Goal: Task Accomplishment & Management: Manage account settings

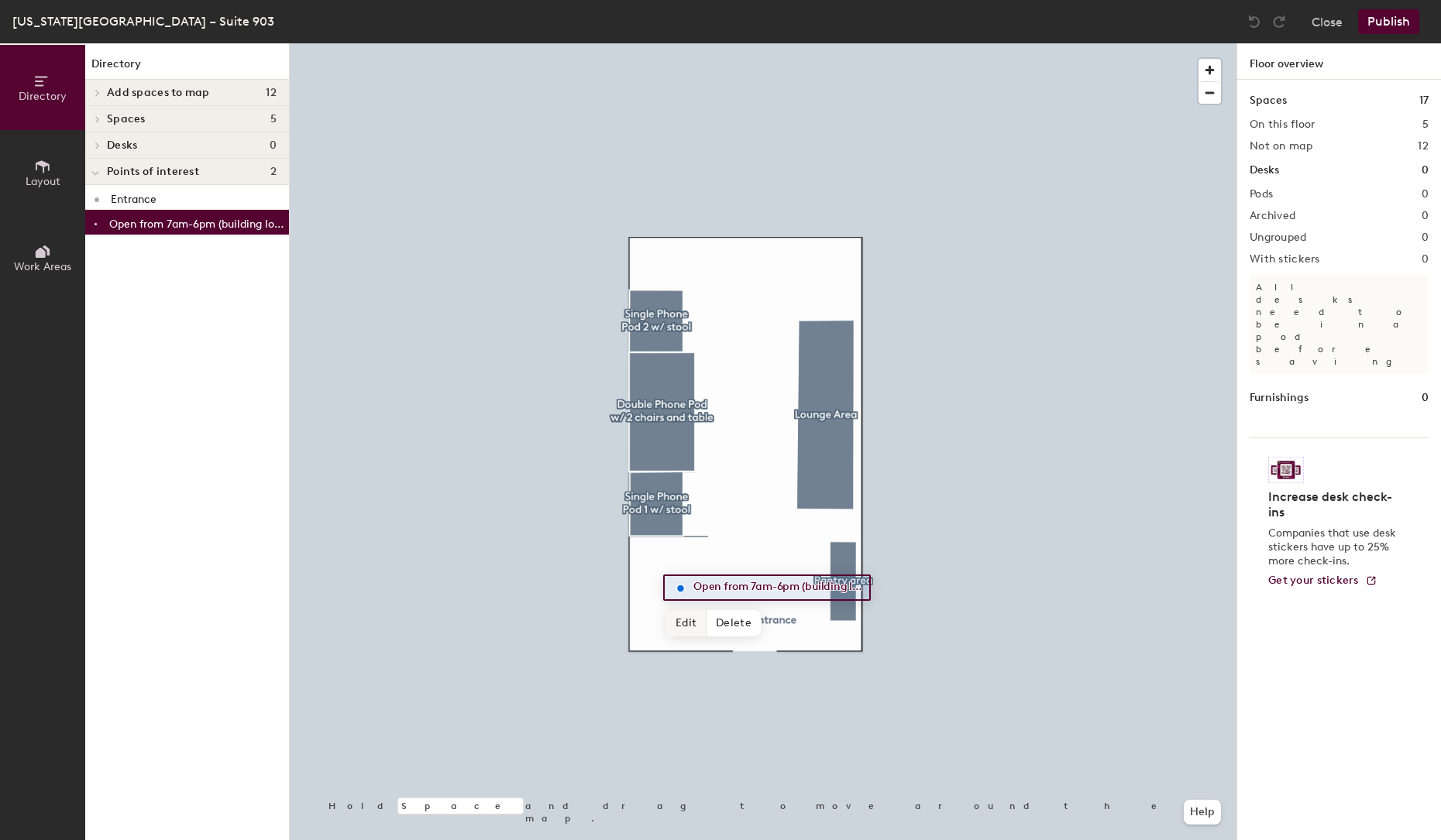
click at [691, 620] on span "Edit" at bounding box center [686, 623] width 41 height 26
click at [707, 586] on input "Open from 7am-6pm (building locked outside this window)" at bounding box center [776, 587] width 173 height 22
click at [796, 586] on input "Open from 7:30am-6pm (building locked outside this window)" at bounding box center [776, 587] width 173 height 22
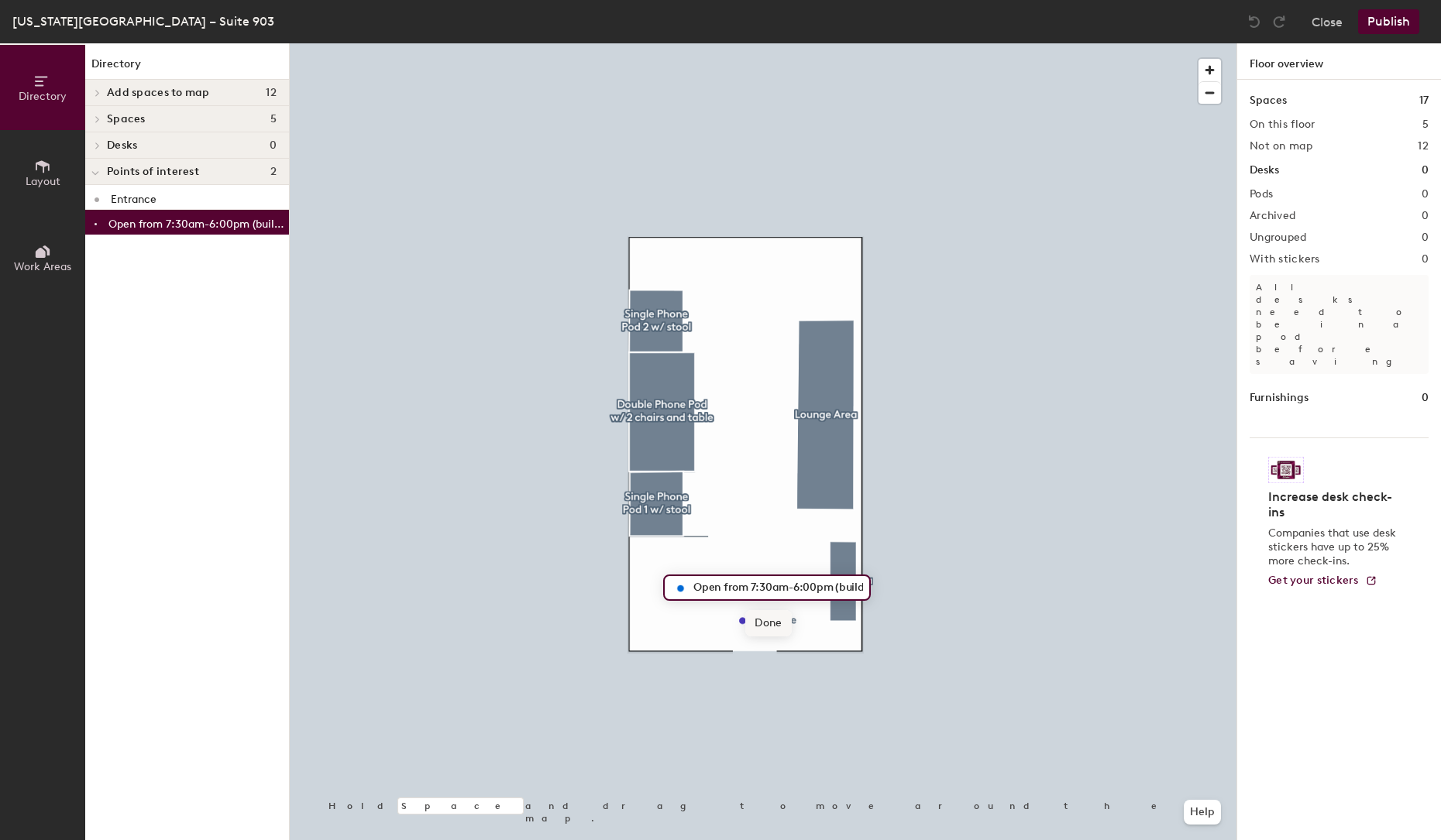
type input "Open from 7:30am-6:00pm (building locked outside this window)"
click at [773, 630] on span "Done" at bounding box center [768, 623] width 45 height 26
click at [1391, 19] on button "Publish" at bounding box center [1388, 21] width 62 height 25
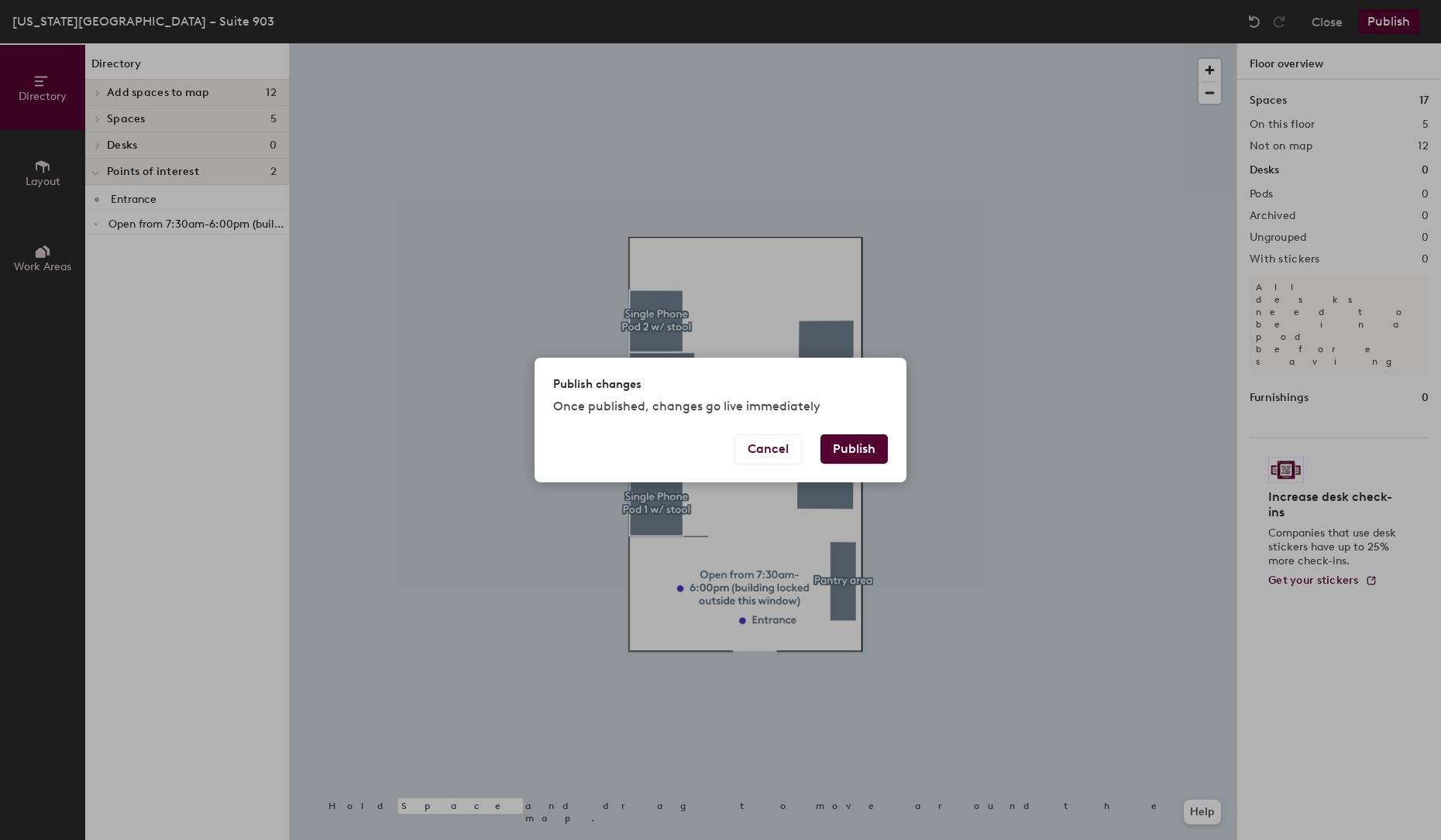
click at [874, 449] on button "Publish" at bounding box center [853, 449] width 67 height 29
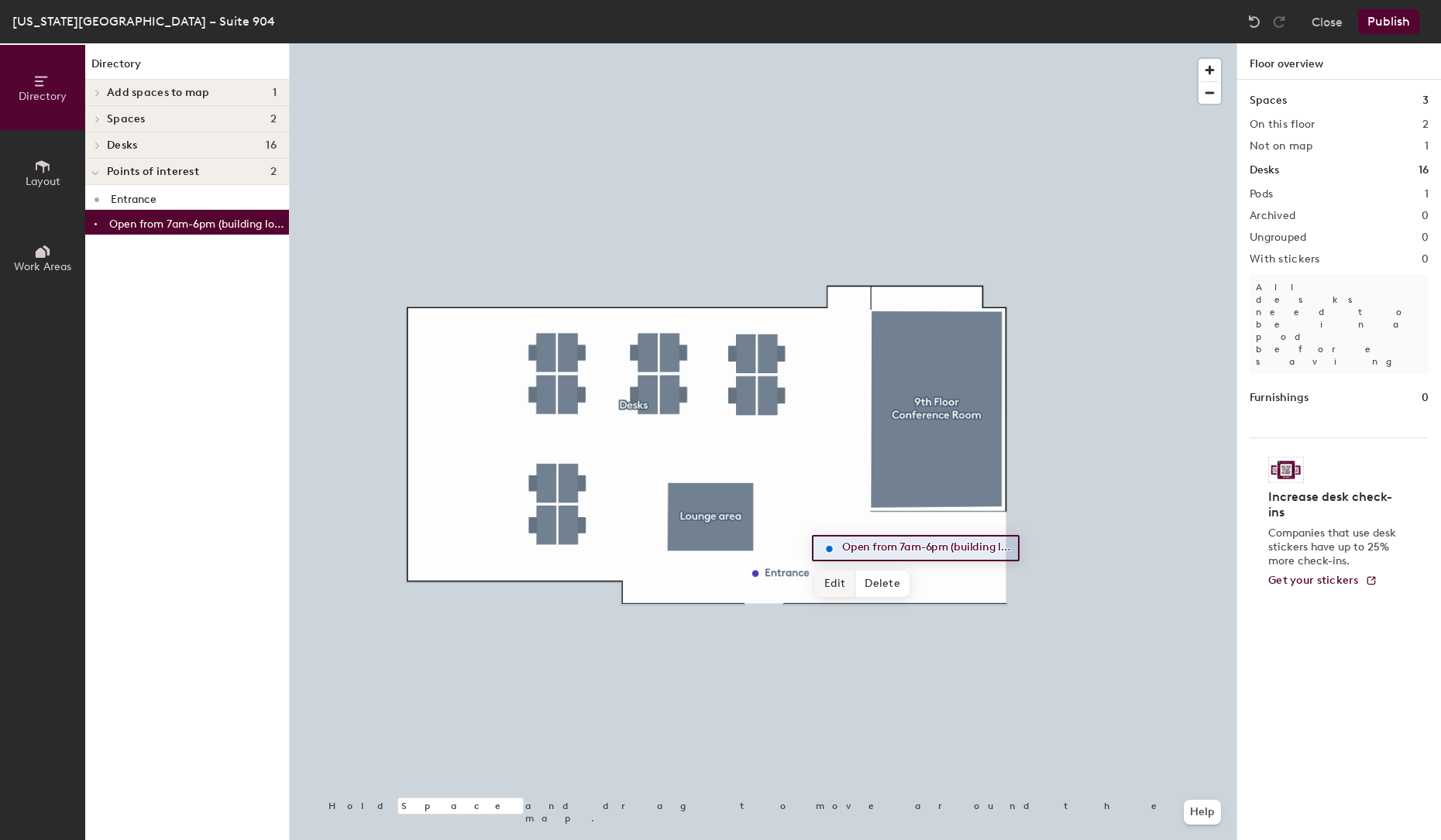
click at [841, 581] on span "Edit" at bounding box center [835, 583] width 41 height 26
click at [891, 547] on input "Open from 7am-6pm (building locked outside this window)" at bounding box center [925, 548] width 173 height 22
type input "Open from 7:30am-6:00pm (building locked outside this window)"
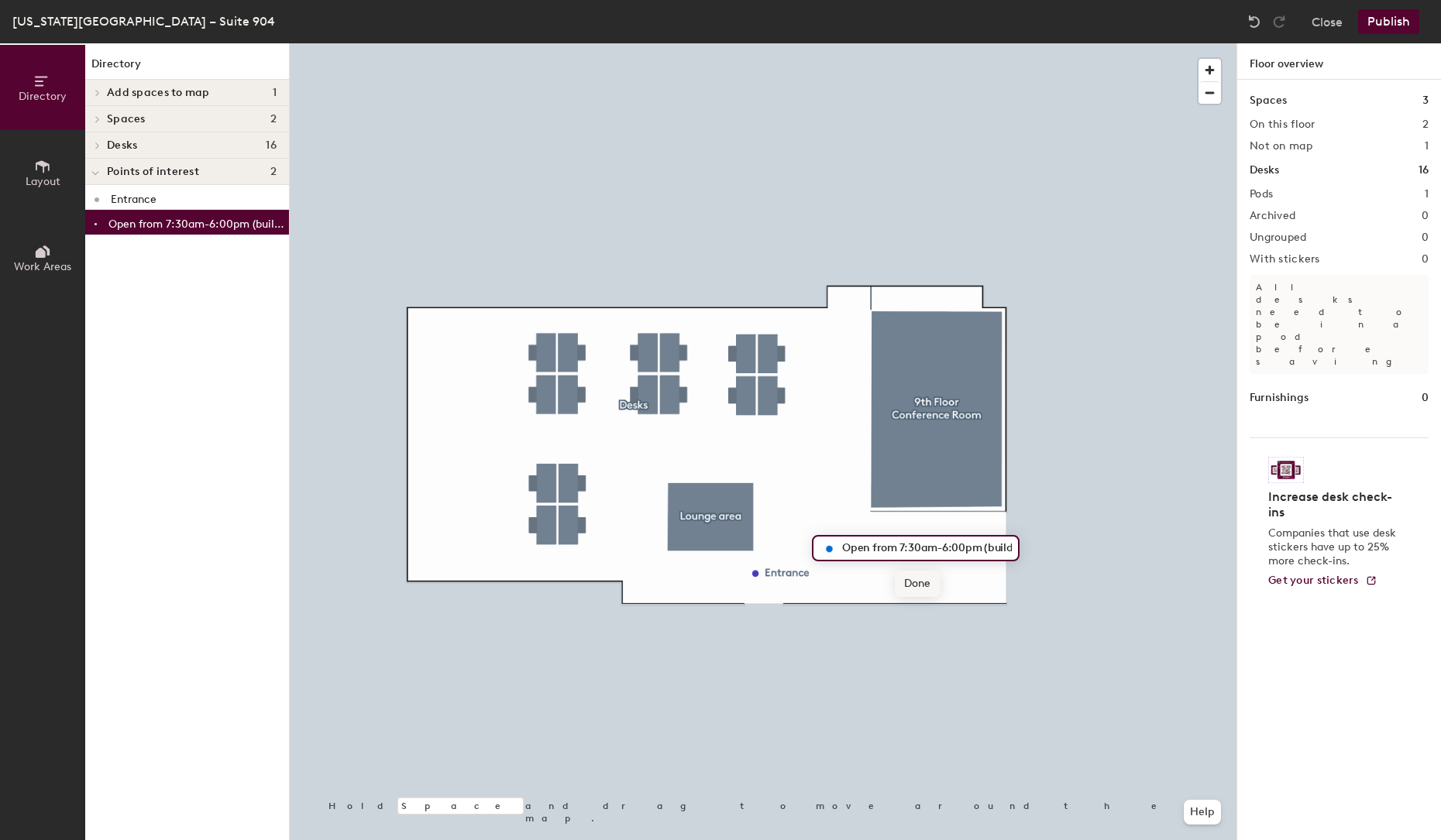
click at [927, 583] on span "Done" at bounding box center [917, 583] width 45 height 26
click at [1391, 15] on button "Publish" at bounding box center [1388, 21] width 62 height 25
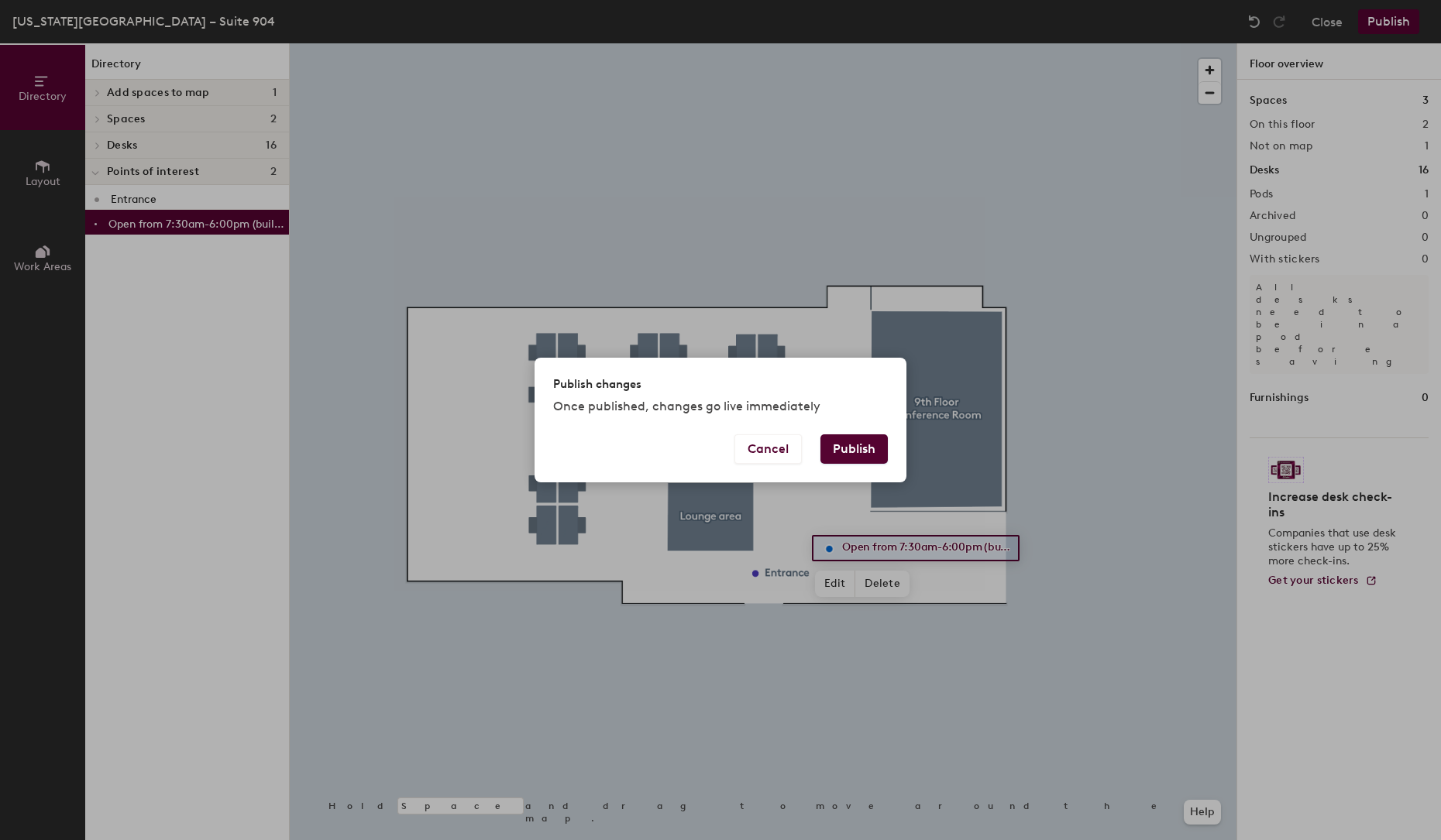
click at [850, 449] on button "Publish" at bounding box center [853, 449] width 67 height 29
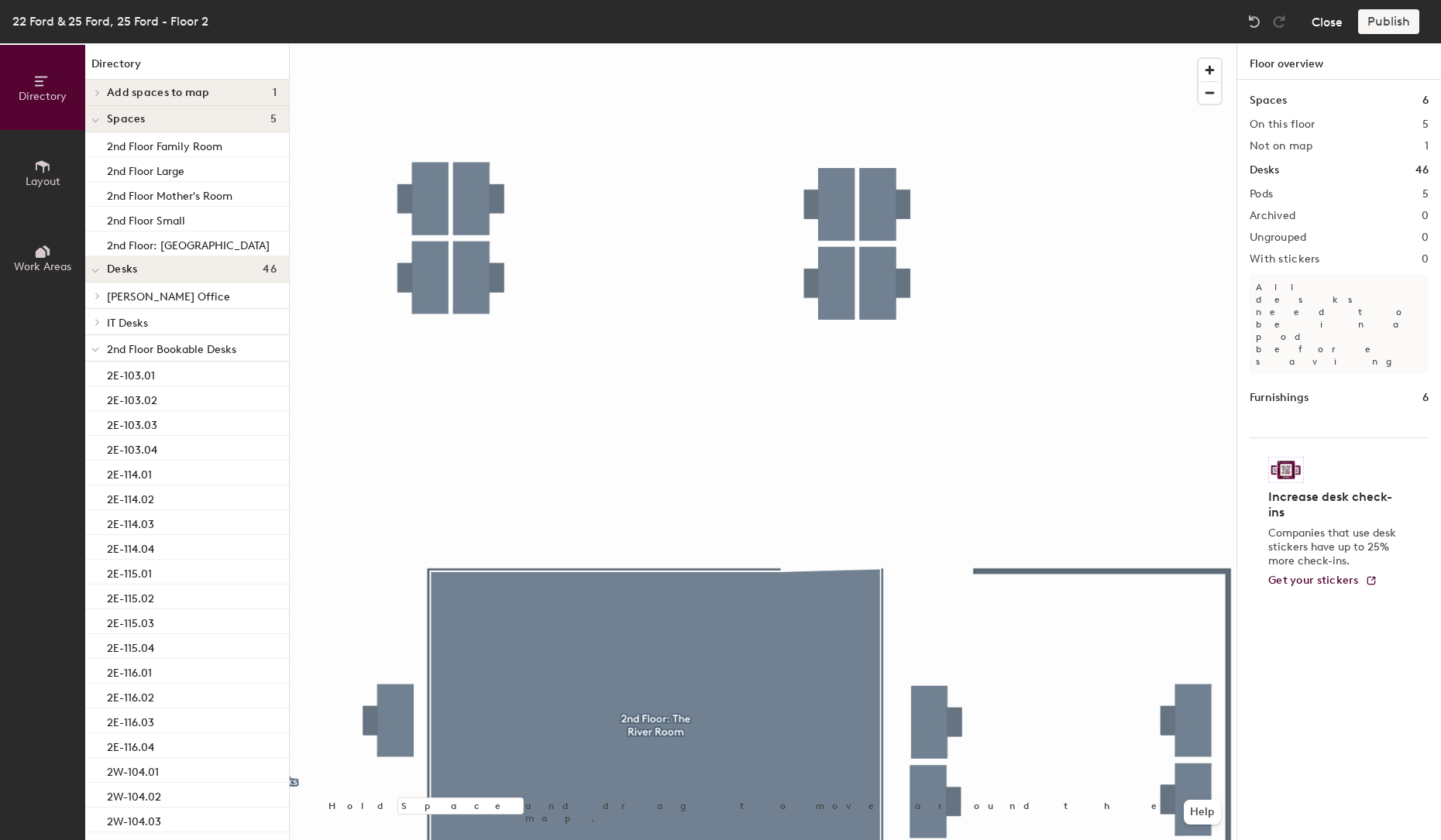
click at [1342, 23] on button "Close" at bounding box center [1327, 21] width 31 height 25
